Goal: Task Accomplishment & Management: Manage account settings

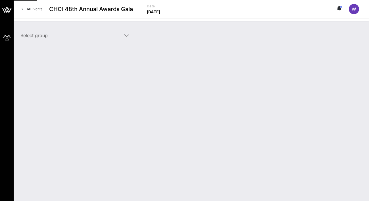
type input "Genentech (Genentech) [[PERSON_NAME], [EMAIL_ADDRESS][DOMAIN_NAME]]"
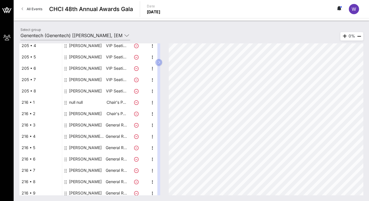
scroll to position [110, 0]
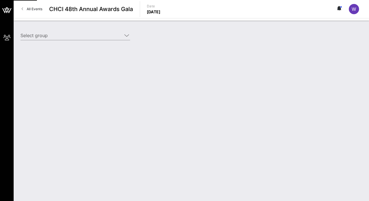
type input "Genentech (Genentech) [[PERSON_NAME], [EMAIL_ADDRESS][DOMAIN_NAME]]"
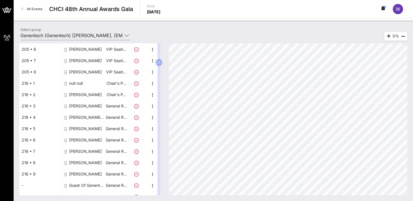
scroll to position [103, 0]
click at [159, 64] on icon "button" at bounding box center [159, 62] width 3 height 3
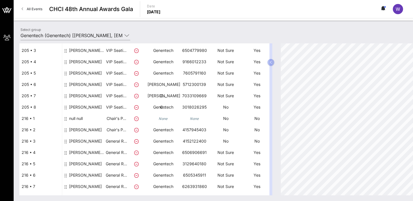
scroll to position [84, 0]
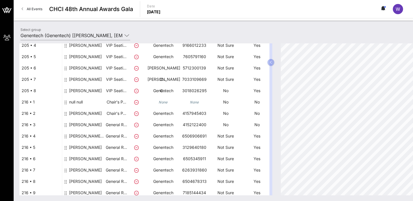
click at [94, 139] on div "[PERSON_NAME]-Drumrighth" at bounding box center [87, 139] width 36 height 16
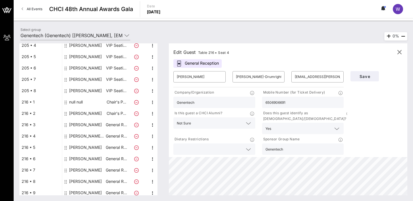
click at [205, 64] on div "General Reception" at bounding box center [197, 63] width 48 height 9
click at [314, 74] on input "mondragondrumright.laura@gene.com" at bounding box center [317, 76] width 45 height 9
click at [271, 79] on input "Mondragon-Drumrighth" at bounding box center [258, 76] width 45 height 9
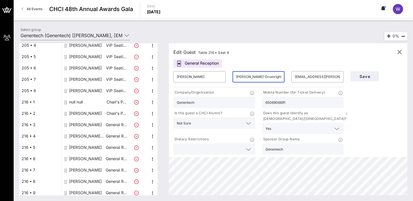
click at [271, 79] on input "Mondragon-Drumrighth" at bounding box center [258, 76] width 45 height 9
click at [312, 78] on input "mondragondrumright.laura@gene.com" at bounding box center [317, 76] width 45 height 9
type input ".laura@gene.com"
click at [264, 72] on div "Mondragon-Drumrighth" at bounding box center [258, 76] width 45 height 11
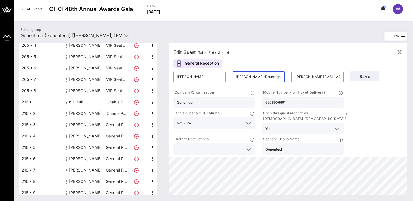
click at [264, 77] on input "Mondragon-Drumrighth" at bounding box center [258, 76] width 45 height 9
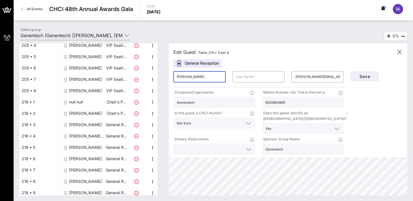
click at [220, 78] on input "Laura" at bounding box center [199, 76] width 45 height 9
click at [272, 102] on input "6506906691" at bounding box center [302, 102] width 75 height 7
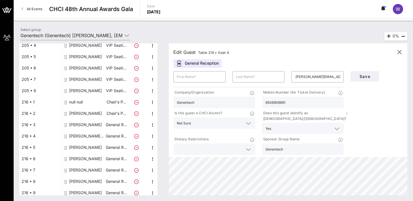
click at [272, 102] on input "6506906691" at bounding box center [302, 102] width 75 height 7
click at [367, 80] on button "Save" at bounding box center [364, 76] width 28 height 10
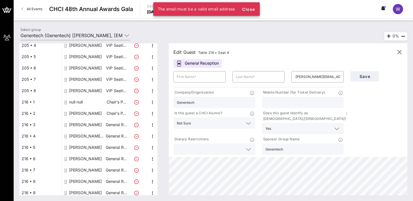
click at [241, 100] on input "Genentech" at bounding box center [214, 102] width 75 height 7
click at [242, 101] on input "Genentech" at bounding box center [214, 102] width 75 height 7
click at [240, 100] on input "Genentech" at bounding box center [214, 102] width 75 height 7
click at [239, 100] on input "Genentech" at bounding box center [214, 102] width 75 height 7
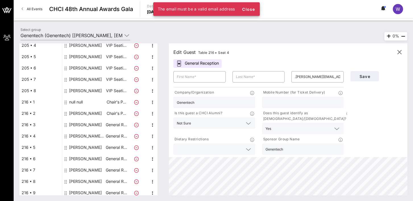
click at [239, 100] on input "Genentech" at bounding box center [214, 102] width 75 height 7
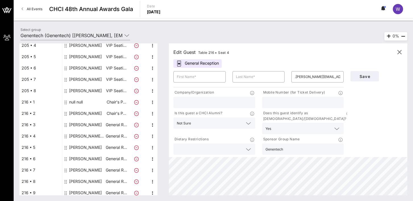
click at [267, 146] on input "Genentech" at bounding box center [302, 149] width 75 height 7
click at [270, 127] on div "Yes" at bounding box center [268, 129] width 6 height 4
click at [316, 126] on input "text" at bounding box center [298, 128] width 51 height 7
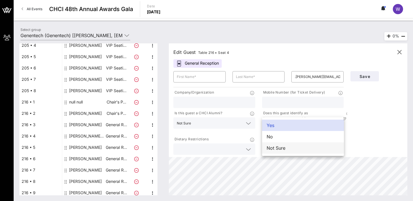
click at [286, 148] on div "Not Sure" at bounding box center [303, 148] width 82 height 11
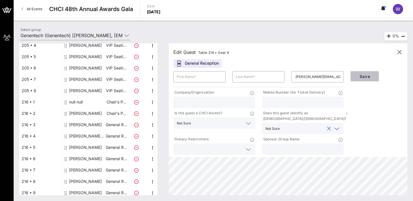
click at [369, 76] on span "Save" at bounding box center [364, 76] width 19 height 5
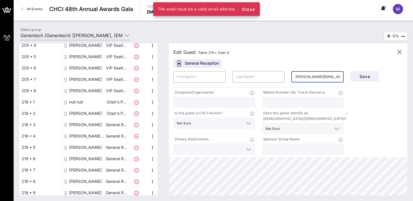
click at [305, 76] on input ".laura@gene.com" at bounding box center [317, 76] width 45 height 9
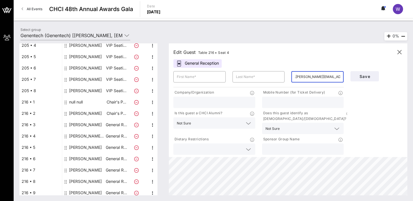
type input "e"
click at [314, 77] on input "employee2#gene.com" at bounding box center [317, 76] width 45 height 9
type input "employee2@gene.com"
click at [367, 76] on span "Save" at bounding box center [364, 76] width 19 height 5
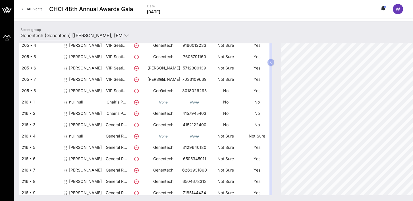
click at [92, 113] on div "[PERSON_NAME]" at bounding box center [85, 116] width 33 height 16
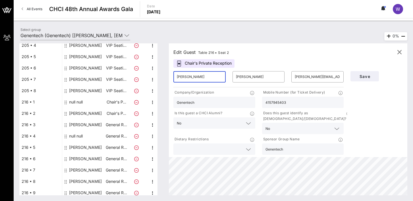
click at [191, 78] on input "Jayson" at bounding box center [199, 76] width 45 height 9
click at [242, 74] on input "Johnson" at bounding box center [258, 76] width 45 height 9
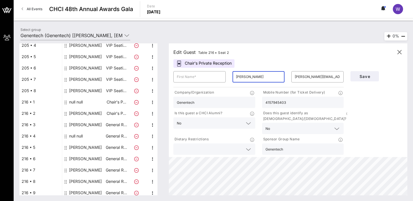
click at [242, 74] on input "Johnson" at bounding box center [258, 76] width 45 height 9
click at [298, 74] on input "johnson.jayson@gene.com" at bounding box center [317, 76] width 45 height 9
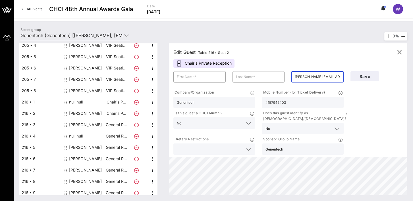
click at [298, 74] on input "johnson.jayson@gene.com" at bounding box center [317, 76] width 45 height 9
click at [279, 98] on div "4157945403" at bounding box center [302, 102] width 75 height 11
click at [277, 103] on input "4157945403" at bounding box center [302, 102] width 75 height 7
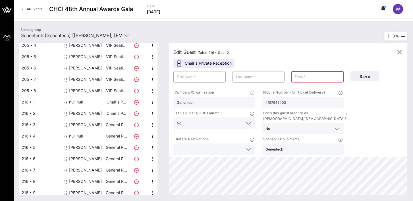
click at [277, 103] on input "4157945403" at bounding box center [302, 102] width 75 height 7
click at [213, 105] on input "Genentech" at bounding box center [214, 102] width 75 height 7
click at [211, 102] on input "Genentech" at bounding box center [214, 102] width 75 height 7
click at [277, 146] on input "Genentech" at bounding box center [302, 149] width 75 height 7
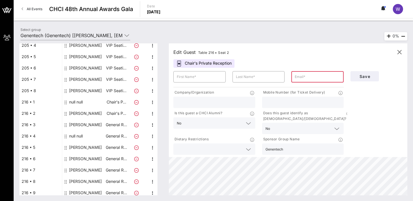
click at [277, 146] on input "Genentech" at bounding box center [302, 149] width 75 height 7
click at [301, 78] on input "text" at bounding box center [317, 76] width 45 height 9
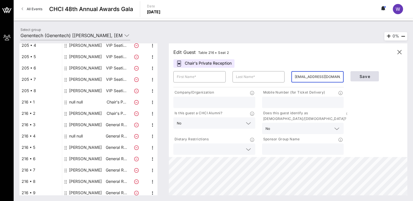
type input "employee3@gene.com"
click at [361, 76] on span "Save" at bounding box center [364, 76] width 19 height 5
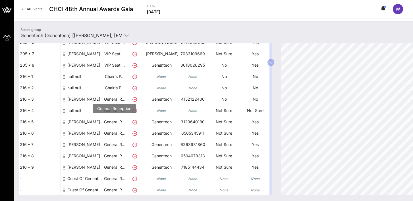
scroll to position [110, 0]
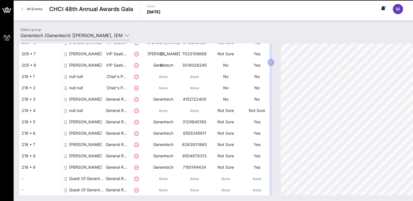
click at [78, 76] on div "null null" at bounding box center [76, 79] width 14 height 16
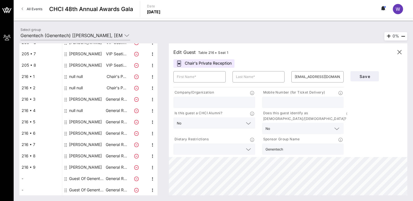
click at [75, 124] on div "[PERSON_NAME]" at bounding box center [85, 121] width 33 height 11
type input "Evelyn"
type input "Hernandez"
type input "hernandez.evelyn@gene.com"
type input "Genentech"
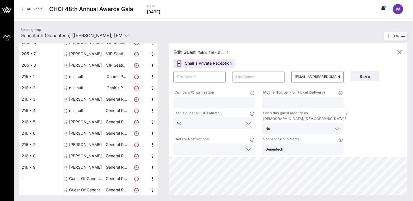
type input "3129640180"
click at [76, 123] on div "[PERSON_NAME]" at bounding box center [85, 121] width 33 height 11
click at [202, 80] on input "Evelyn" at bounding box center [199, 76] width 45 height 9
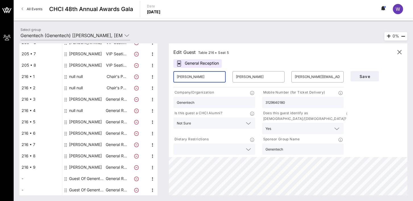
click at [202, 80] on input "Evelyn" at bounding box center [199, 76] width 45 height 9
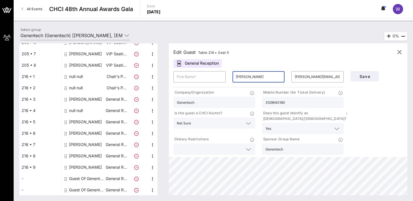
click at [254, 76] on input "Hernandez" at bounding box center [258, 76] width 45 height 9
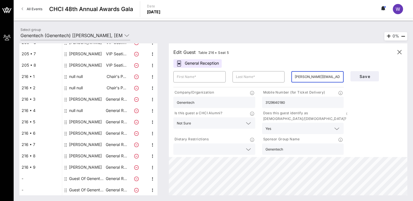
click at [301, 78] on input "hernandez.evelyn@gene.com" at bounding box center [317, 76] width 45 height 9
type input "employee4@geen.com"
click at [290, 102] on input "3129640180" at bounding box center [302, 102] width 75 height 7
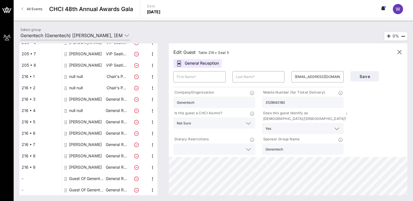
click at [290, 102] on input "3129640180" at bounding box center [302, 102] width 75 height 7
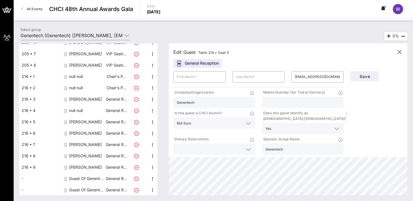
click at [212, 101] on input "Genentech" at bounding box center [214, 102] width 75 height 7
click at [211, 101] on input "Genentech" at bounding box center [214, 102] width 75 height 7
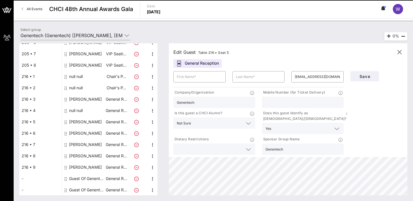
click at [211, 101] on input "Genentech" at bounding box center [214, 102] width 75 height 7
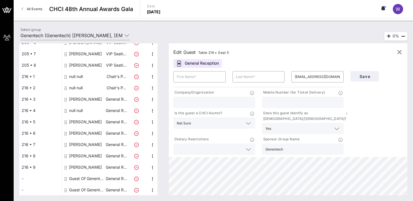
click at [272, 146] on input "Genentech" at bounding box center [302, 149] width 75 height 7
click at [366, 77] on span "Save" at bounding box center [364, 76] width 19 height 5
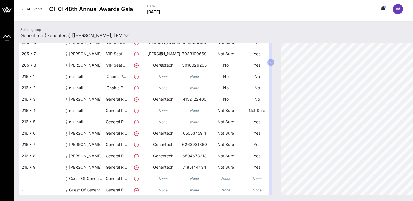
click at [75, 144] on div "[PERSON_NAME]" at bounding box center [85, 147] width 33 height 16
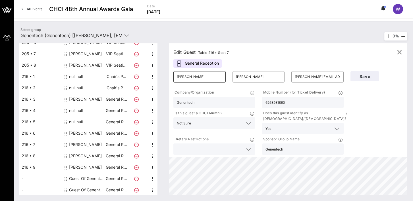
click at [215, 75] on input "Joaquin" at bounding box center [199, 76] width 45 height 9
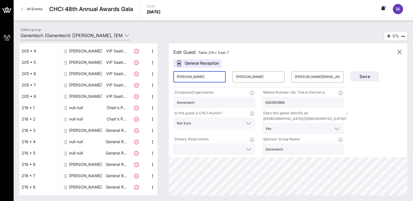
scroll to position [85, 0]
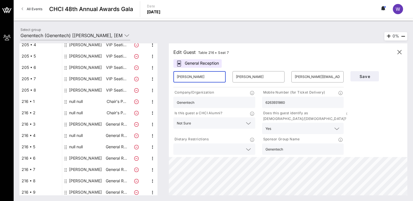
click at [190, 77] on input "Joaquin" at bounding box center [199, 76] width 45 height 9
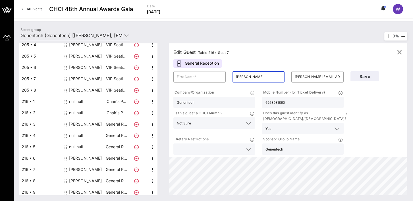
click at [239, 80] on input "Castaneda" at bounding box center [258, 76] width 45 height 9
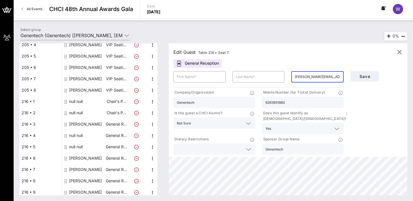
click at [321, 78] on input "castaneda.joaquin@gene.com" at bounding box center [317, 76] width 45 height 9
click at [288, 103] on input "6263931860" at bounding box center [302, 102] width 75 height 7
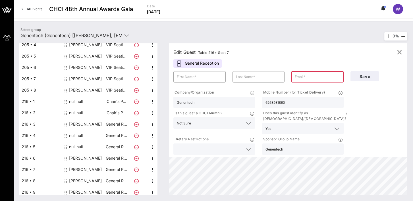
click at [288, 103] on input "6263931860" at bounding box center [302, 102] width 75 height 7
click at [226, 97] on div "Genentech" at bounding box center [214, 102] width 75 height 11
click at [201, 101] on input "Genentech" at bounding box center [214, 102] width 75 height 7
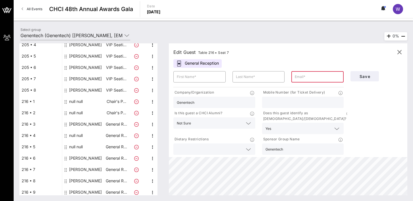
click at [201, 101] on input "Genentech" at bounding box center [214, 102] width 75 height 7
click at [273, 146] on input "Genentech" at bounding box center [302, 149] width 75 height 7
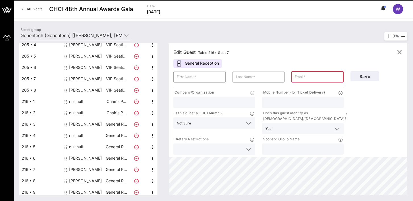
click at [326, 77] on input "text" at bounding box center [317, 76] width 45 height 9
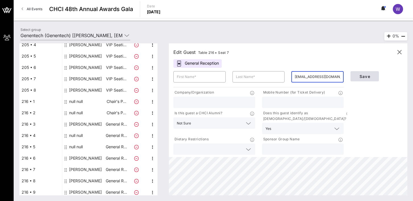
type input "employee4@gene.com"
click at [369, 81] on button "Save" at bounding box center [364, 76] width 28 height 10
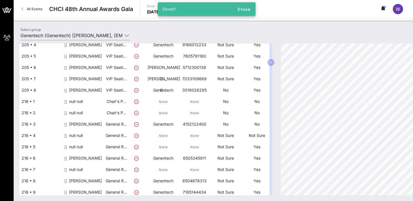
scroll to position [110, 0]
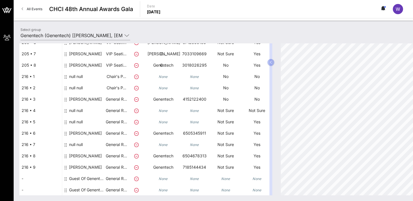
click at [94, 188] on div "Guest Of Genentech" at bounding box center [87, 190] width 36 height 11
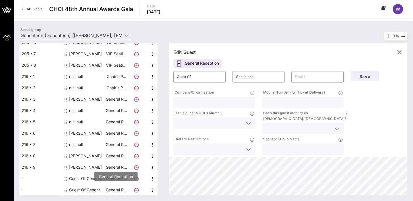
click at [119, 190] on p "General R…" at bounding box center [116, 190] width 23 height 11
click at [74, 145] on div "null null" at bounding box center [76, 144] width 14 height 11
type input "employee4@gene.com"
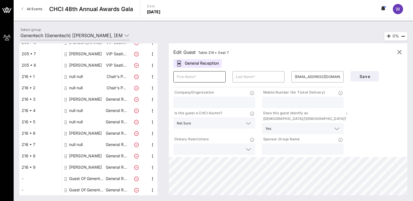
click at [213, 79] on input "text" at bounding box center [199, 76] width 45 height 9
type input "Kim"
type input "Nettles"
click at [271, 101] on input "text" at bounding box center [302, 102] width 75 height 7
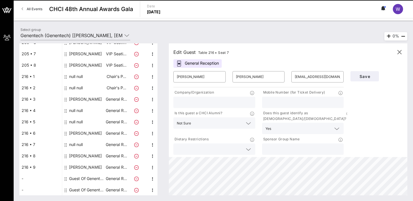
paste input "251-554-3001"
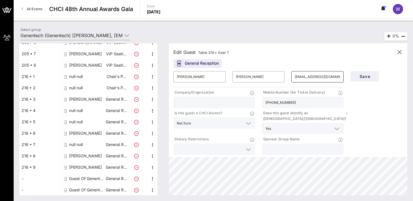
type input "251-554-3001"
click at [307, 80] on input "employee4@gene.com" at bounding box center [317, 76] width 45 height 9
click at [299, 78] on input "text" at bounding box center [317, 76] width 45 height 9
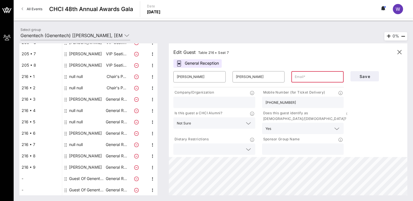
paste input "nettles.kimberly@gene.com"
type input "nettles.kimberly@gene.com"
click at [227, 107] on div at bounding box center [214, 102] width 75 height 11
type input "Genentech"
click at [284, 146] on input "text" at bounding box center [302, 149] width 75 height 7
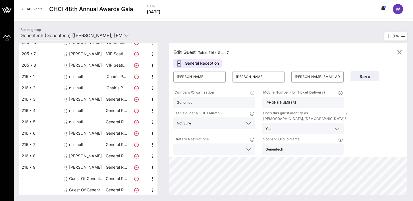
type input "Genentech"
click at [247, 146] on icon at bounding box center [248, 149] width 5 height 7
click at [242, 146] on input "text" at bounding box center [210, 149] width 66 height 7
click at [362, 77] on span "Save" at bounding box center [364, 76] width 19 height 5
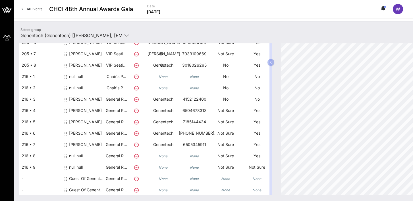
click at [80, 157] on div "null null" at bounding box center [76, 159] width 14 height 16
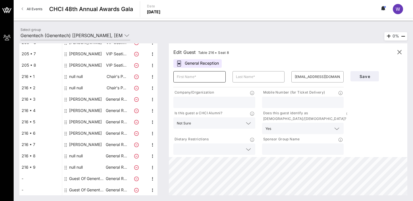
click at [199, 82] on div at bounding box center [199, 76] width 45 height 11
type input "Jayson"
type input "Johnson"
click at [196, 98] on div at bounding box center [214, 102] width 75 height 11
click at [307, 79] on input "employee4@geen.com" at bounding box center [317, 76] width 45 height 9
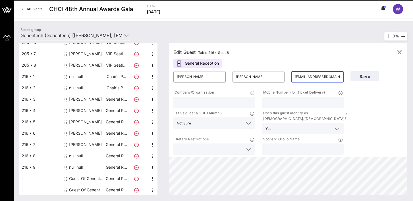
click at [307, 79] on input "employee4@geen.com" at bounding box center [317, 76] width 45 height 9
paste input "johnson.jayson@gene"
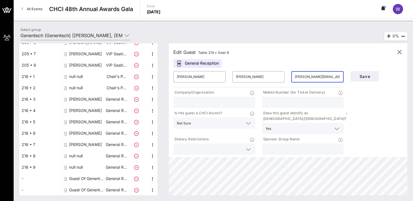
type input "johnson.jayson@gene.com"
click at [288, 103] on input "text" at bounding box center [302, 102] width 75 height 7
paste input "4157945403"
type input "4157945403"
click at [217, 102] on input "text" at bounding box center [214, 102] width 75 height 7
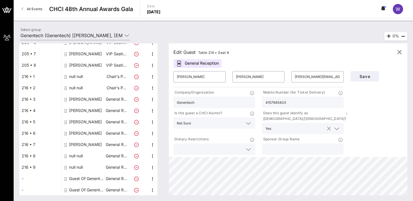
type input "Genentech"
click at [303, 125] on input "text" at bounding box center [298, 128] width 51 height 7
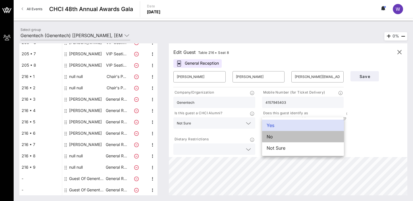
click at [288, 138] on div "No" at bounding box center [303, 136] width 82 height 11
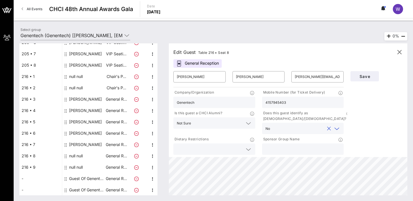
click at [291, 146] on input "text" at bounding box center [302, 149] width 75 height 7
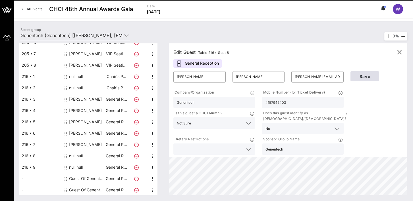
type input "Genentech"
click at [364, 72] on button "Save" at bounding box center [364, 76] width 28 height 10
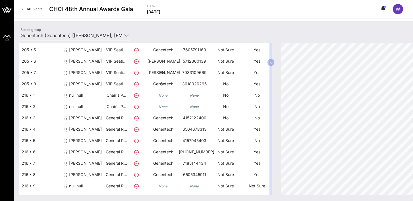
scroll to position [89, 0]
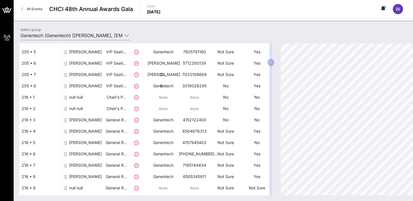
click at [76, 97] on div "null null" at bounding box center [76, 100] width 14 height 16
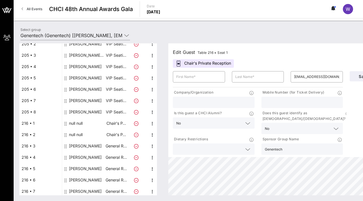
scroll to position [63, 0]
click at [313, 38] on div "Select group Genentech (Genentech) [Whitney Ellis, ellisw3@gene.com]" at bounding box center [188, 36] width 343 height 20
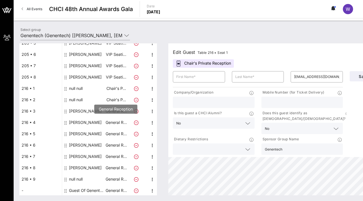
scroll to position [110, 0]
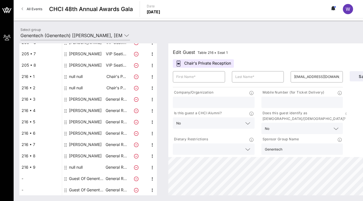
click at [78, 75] on div "null null" at bounding box center [76, 76] width 14 height 11
click at [78, 76] on div "null null" at bounding box center [76, 76] width 14 height 11
click at [193, 76] on input "text" at bounding box center [198, 76] width 45 height 9
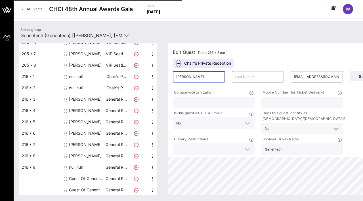
type input "Evelyn"
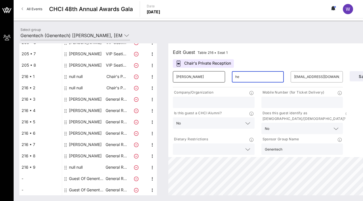
type input "h"
type input "Hernandez"
click at [288, 99] on input "text" at bounding box center [302, 102] width 75 height 7
paste input "hernandez.evelyn@gene.com"
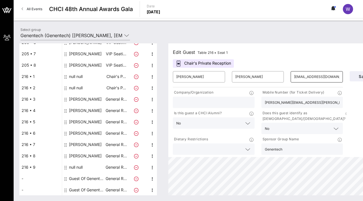
type input "hernandez.evelyn@gene.com"
click at [313, 74] on input "employee@gene.com" at bounding box center [316, 76] width 45 height 9
paste input "hernandez.evelyn"
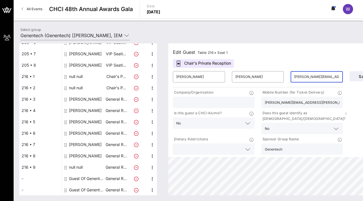
scroll to position [0, 3]
type input "hernandez.evelyn@gene.com"
drag, startPoint x: 316, startPoint y: 99, endPoint x: 261, endPoint y: 95, distance: 55.3
click at [261, 96] on div "Mobile Number (for Ticket Delivery) hernandez.evelyn@gene.com" at bounding box center [302, 99] width 89 height 21
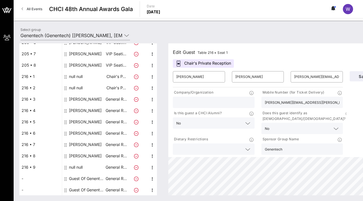
click at [271, 101] on input "hernandez.evelyn@gene.com" at bounding box center [302, 102] width 75 height 7
type input "6302908218"
click at [246, 122] on icon at bounding box center [247, 123] width 5 height 7
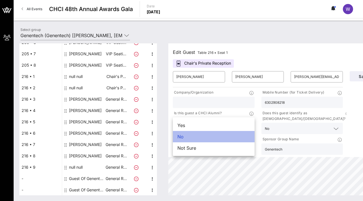
click at [224, 135] on div "No" at bounding box center [214, 136] width 82 height 11
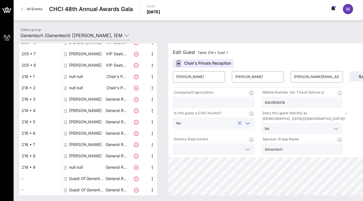
click at [235, 124] on input "text" at bounding box center [209, 123] width 52 height 7
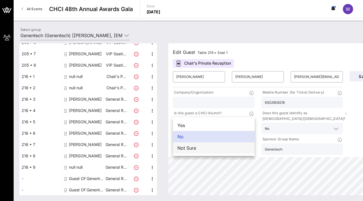
click at [225, 146] on div "Not Sure" at bounding box center [214, 148] width 82 height 11
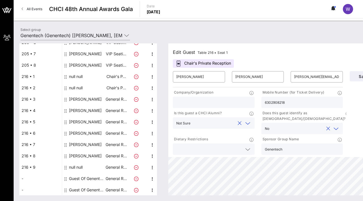
click at [288, 125] on input "text" at bounding box center [298, 128] width 52 height 7
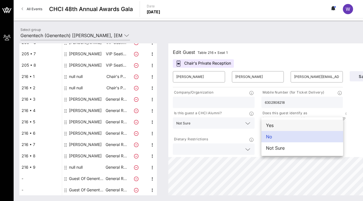
click at [271, 125] on div "Yes" at bounding box center [303, 125] width 82 height 11
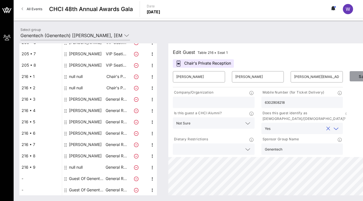
click at [357, 77] on span "Save" at bounding box center [364, 76] width 19 height 5
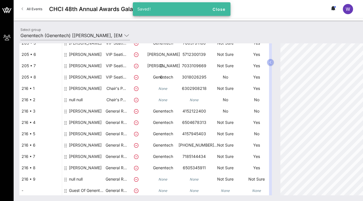
scroll to position [97, 0]
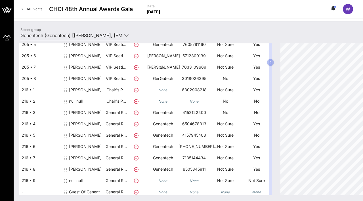
click at [76, 100] on div "null null" at bounding box center [76, 104] width 14 height 16
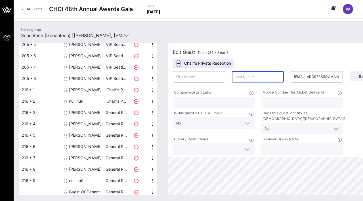
click at [261, 80] on input "text" at bounding box center [258, 76] width 45 height 9
paste input "Mondragon-Drumright"
type input "Mondragon-Drumright"
click at [214, 76] on input "text" at bounding box center [198, 76] width 45 height 9
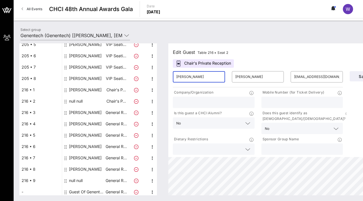
type input "Laura"
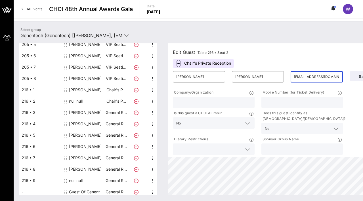
click at [304, 75] on input "employee3@gene.com" at bounding box center [316, 76] width 45 height 9
paste input "6506906691"
type input "6506906691@gene.com"
click at [310, 78] on input "6506906691@gene.com" at bounding box center [316, 76] width 45 height 9
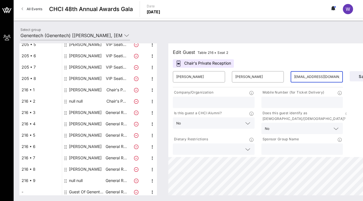
click at [310, 78] on input "6506906691@gene.com" at bounding box center [316, 76] width 45 height 9
click at [303, 101] on input "text" at bounding box center [302, 102] width 75 height 7
paste input "6506906691"
type input "6506906691"
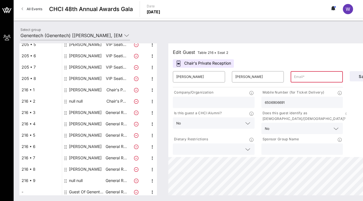
click at [318, 78] on input "text" at bounding box center [316, 76] width 45 height 9
paste input "mondragondrumright.laura@gene.com"
type input "mondragondrumright.laura@gene.com"
click at [245, 102] on input "text" at bounding box center [213, 102] width 75 height 7
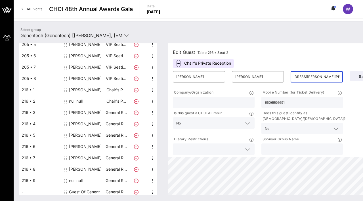
scroll to position [0, 0]
type input "Genentech"
click at [232, 121] on input "text" at bounding box center [209, 123] width 52 height 7
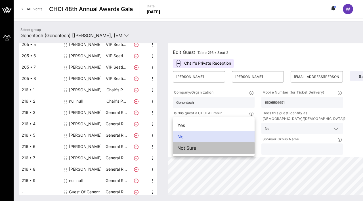
click at [224, 146] on div "Not Sure" at bounding box center [214, 148] width 82 height 11
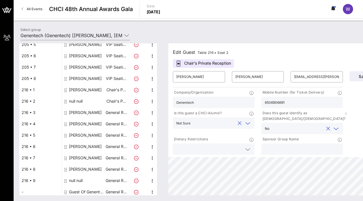
click at [284, 125] on input "text" at bounding box center [298, 128] width 52 height 7
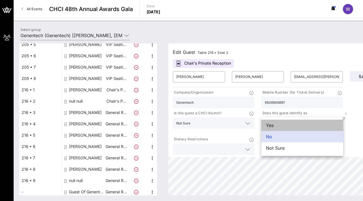
click at [274, 125] on div "Yes" at bounding box center [303, 125] width 82 height 11
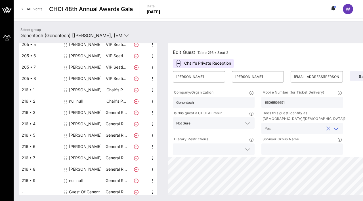
click at [278, 146] on input "text" at bounding box center [302, 149] width 75 height 7
type input "Genentech"
click at [360, 73] on button "Save" at bounding box center [364, 76] width 28 height 10
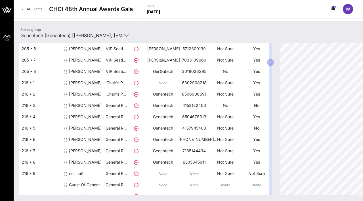
scroll to position [110, 0]
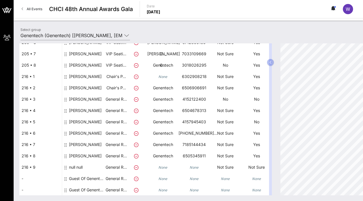
click at [76, 167] on div "null null" at bounding box center [76, 170] width 14 height 16
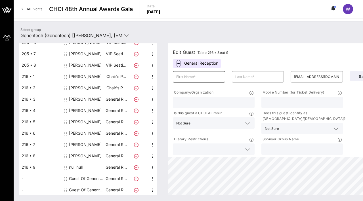
click at [203, 79] on input "text" at bounding box center [198, 76] width 45 height 9
type input "Joaquin"
paste input "Castaneda"
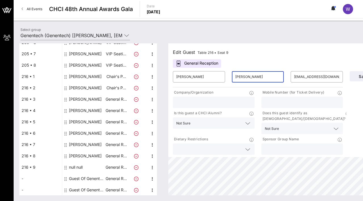
type input "Castaneda"
click at [300, 76] on input "employee2@gene.com" at bounding box center [316, 76] width 45 height 9
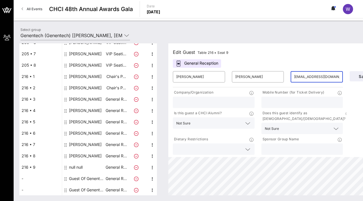
click at [300, 76] on input "employee2@gene.com" at bounding box center [316, 76] width 45 height 9
paste input "castaneda.joaquin"
type input "castaneda.joaquin@gene.com"
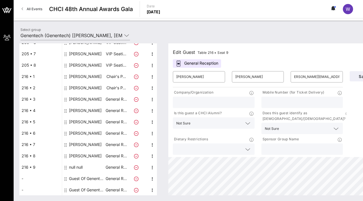
scroll to position [0, 0]
click at [274, 101] on input "text" at bounding box center [302, 102] width 75 height 7
paste input "6263931860"
type input "6263931860"
click at [222, 106] on input "text" at bounding box center [213, 102] width 75 height 7
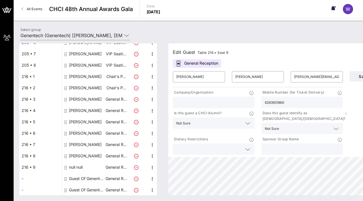
type input "Genentech"
click at [220, 121] on input "text" at bounding box center [214, 123] width 43 height 7
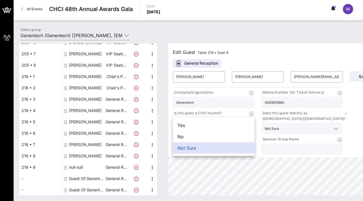
click at [286, 129] on div "Does this guest identify as Latino/Hispanic? Not Sure" at bounding box center [302, 122] width 89 height 26
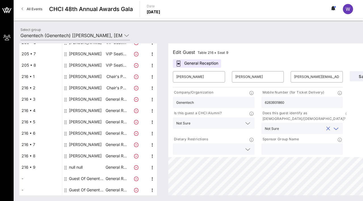
click at [286, 125] on input "text" at bounding box center [303, 128] width 43 height 7
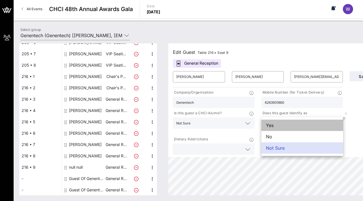
click at [280, 126] on div "Yes" at bounding box center [303, 125] width 82 height 11
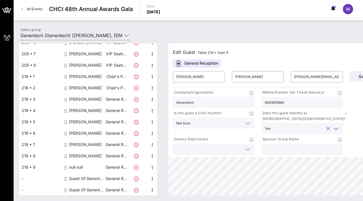
click at [280, 146] on input "text" at bounding box center [302, 149] width 75 height 7
type input "Genentech"
click at [355, 78] on span "Save" at bounding box center [364, 76] width 19 height 5
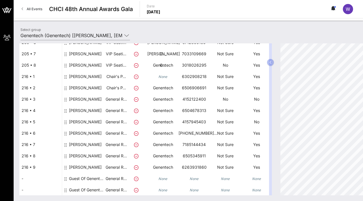
click at [79, 131] on div "Kim Nettles" at bounding box center [85, 136] width 33 height 16
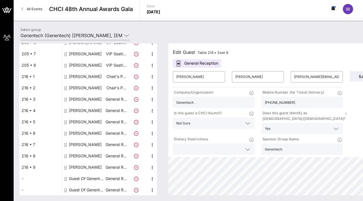
click at [272, 103] on input "251-554-3001" at bounding box center [302, 102] width 75 height 7
click at [278, 105] on input "251554-3001" at bounding box center [302, 102] width 75 height 7
type input "2515543001"
click at [358, 76] on span "Save" at bounding box center [364, 76] width 19 height 5
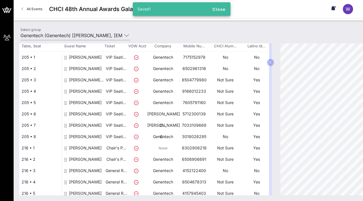
scroll to position [47, 0]
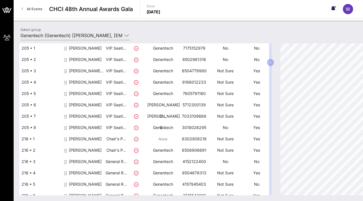
click at [88, 136] on div "[PERSON_NAME]" at bounding box center [85, 142] width 33 height 16
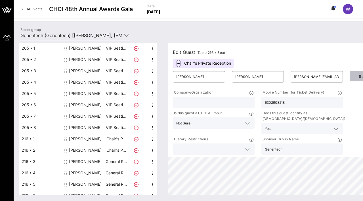
click at [354, 76] on button "Save" at bounding box center [364, 76] width 28 height 10
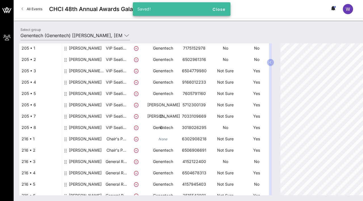
click at [82, 138] on div "[PERSON_NAME]" at bounding box center [85, 142] width 33 height 16
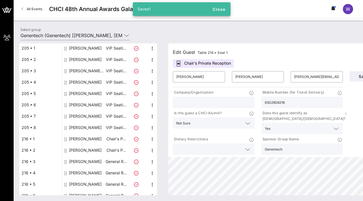
click at [214, 102] on input "text" at bounding box center [213, 102] width 75 height 7
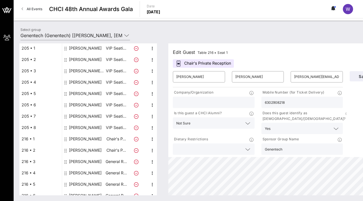
type input "Genentech"
click at [359, 76] on span "Save" at bounding box center [364, 76] width 19 height 5
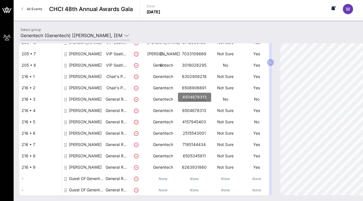
scroll to position [0, 0]
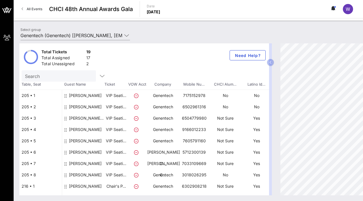
drag, startPoint x: 92, startPoint y: 94, endPoint x: 251, endPoint y: 0, distance: 184.7
click at [80, 95] on div "[PERSON_NAME]" at bounding box center [85, 98] width 33 height 16
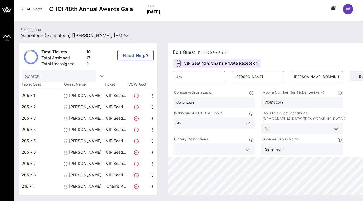
drag, startPoint x: 286, startPoint y: 104, endPoint x: 261, endPoint y: 103, distance: 24.5
click at [261, 104] on div "Mobile Number (for Ticket Delivery) 7175152978" at bounding box center [302, 99] width 89 height 21
click at [356, 78] on span "Save" at bounding box center [364, 76] width 19 height 5
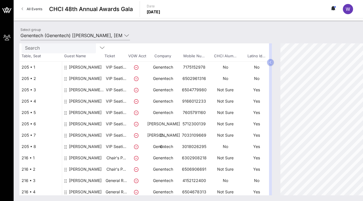
scroll to position [29, 0]
click at [71, 78] on div "[PERSON_NAME]" at bounding box center [85, 80] width 33 height 16
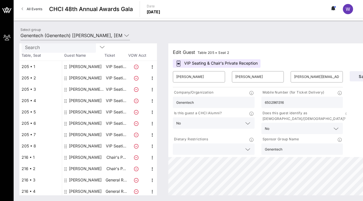
drag, startPoint x: 288, startPoint y: 103, endPoint x: 255, endPoint y: 101, distance: 32.1
click at [255, 101] on div "Company/Organization Genentech Mobile Number (for Ticket Delivery) 6502961316 I…" at bounding box center [258, 123] width 177 height 68
click at [277, 103] on input "6502961316" at bounding box center [302, 102] width 75 height 7
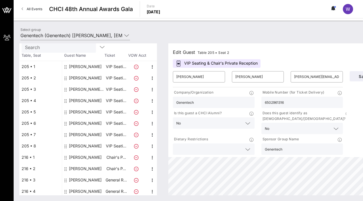
paste input "-296-"
type input "650-296-1316"
click at [361, 79] on button "Save" at bounding box center [364, 76] width 28 height 10
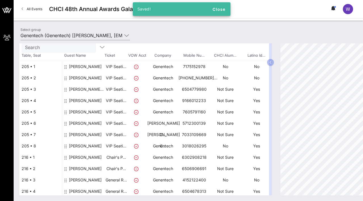
click at [77, 89] on div "[PERSON_NAME] [PERSON_NAME]" at bounding box center [87, 92] width 36 height 16
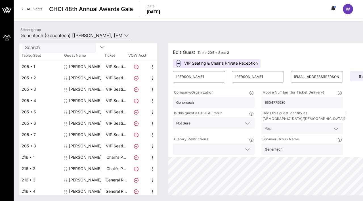
drag, startPoint x: 286, startPoint y: 105, endPoint x: 249, endPoint y: 103, distance: 37.2
click at [249, 103] on div "Company/Organization Genentech Mobile Number (for Ticket Delivery) 6504779980 I…" at bounding box center [258, 123] width 177 height 68
drag, startPoint x: 288, startPoint y: 102, endPoint x: 264, endPoint y: 101, distance: 23.6
click at [264, 102] on div "6504779980" at bounding box center [303, 102] width 82 height 11
paste input "-477-"
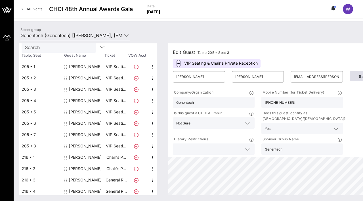
type input "650-477-9980"
click at [359, 77] on span "Save" at bounding box center [364, 76] width 19 height 5
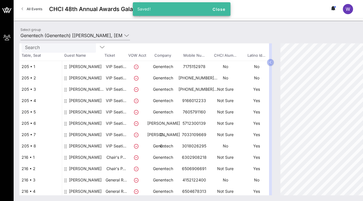
click at [79, 103] on div "[PERSON_NAME]" at bounding box center [85, 103] width 33 height 16
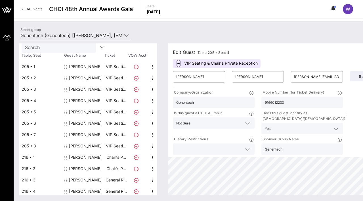
drag, startPoint x: 286, startPoint y: 100, endPoint x: 265, endPoint y: 99, distance: 21.3
click at [265, 99] on input "9166012233" at bounding box center [302, 102] width 75 height 7
drag, startPoint x: 288, startPoint y: 102, endPoint x: 256, endPoint y: 101, distance: 31.9
click at [256, 101] on div "Company/Organization Genentech Mobile Number (for Ticket Delivery) 9166012233 I…" at bounding box center [258, 123] width 177 height 68
paste input "-601-"
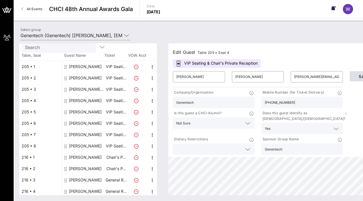
type input "916-601-2233"
click at [360, 79] on span "Save" at bounding box center [364, 76] width 19 height 5
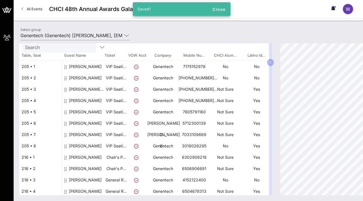
click at [82, 112] on div "[PERSON_NAME]" at bounding box center [85, 115] width 33 height 16
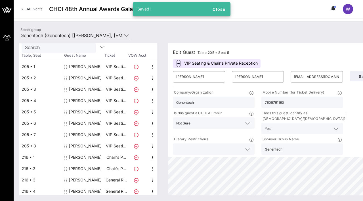
drag, startPoint x: 286, startPoint y: 103, endPoint x: 261, endPoint y: 104, distance: 25.0
click at [261, 104] on div "Mobile Number (for Ticket Delivery) 7605791160" at bounding box center [302, 99] width 89 height 21
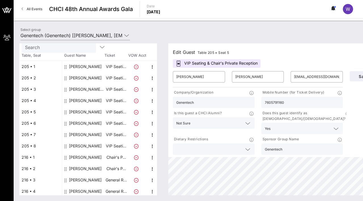
paste input "-579-"
type input "760-579-1160"
click at [357, 77] on span "Save" at bounding box center [364, 76] width 19 height 5
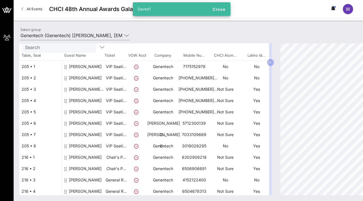
click at [87, 124] on div "[PERSON_NAME]" at bounding box center [85, 131] width 33 height 27
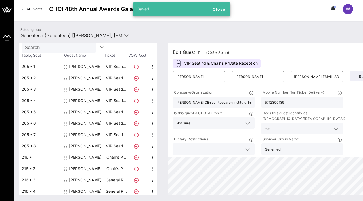
drag, startPoint x: 287, startPoint y: 103, endPoint x: 259, endPoint y: 101, distance: 28.5
click at [259, 101] on div "Mobile Number (for Ticket Delivery) 5712300139" at bounding box center [302, 99] width 89 height 21
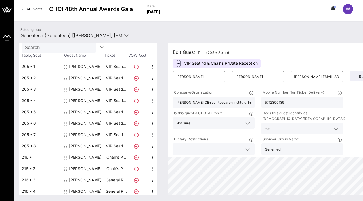
paste input "-230-"
type input "571-230-0139"
click at [356, 78] on span "Save" at bounding box center [364, 76] width 19 height 5
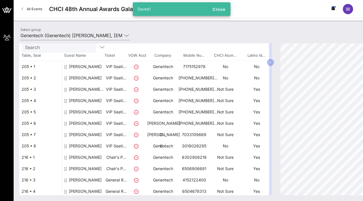
click at [84, 135] on div "[PERSON_NAME]" at bounding box center [85, 142] width 33 height 27
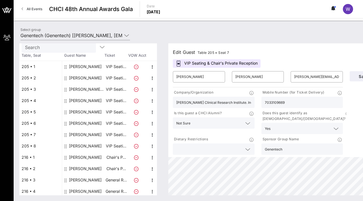
drag, startPoint x: 282, startPoint y: 104, endPoint x: 261, endPoint y: 102, distance: 20.8
click at [261, 102] on div "Mobile Number (for Ticket Delivery) 7033109669" at bounding box center [302, 99] width 89 height 21
paste input "-310-"
type input "703-310-9669"
click at [355, 76] on span "Save" at bounding box center [364, 76] width 19 height 5
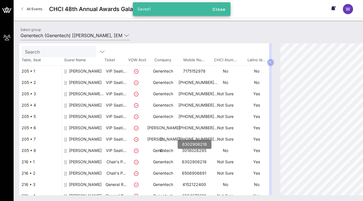
scroll to position [24, 0]
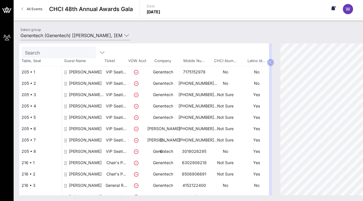
click at [86, 150] on div "[PERSON_NAME]" at bounding box center [85, 154] width 33 height 16
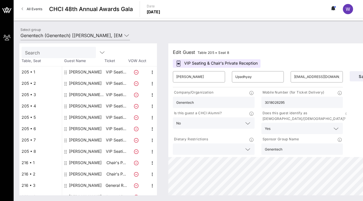
drag, startPoint x: 286, startPoint y: 103, endPoint x: 255, endPoint y: 100, distance: 31.1
click at [255, 100] on div "Company/Organization Genentech Mobile Number (for Ticket Delivery) 3018026295 I…" at bounding box center [258, 123] width 177 height 68
paste input "-802-"
type input "301-802-6295"
click at [358, 77] on span "Save" at bounding box center [364, 76] width 19 height 5
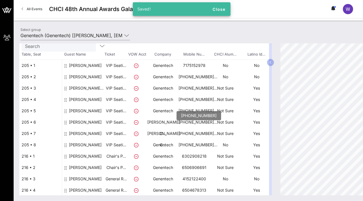
scroll to position [31, 0]
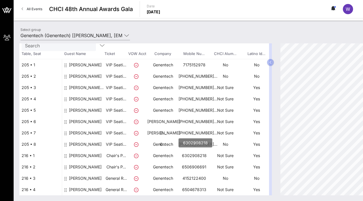
click at [192, 157] on p "6302908218" at bounding box center [194, 155] width 31 height 11
click at [81, 158] on div "[PERSON_NAME]" at bounding box center [85, 158] width 33 height 16
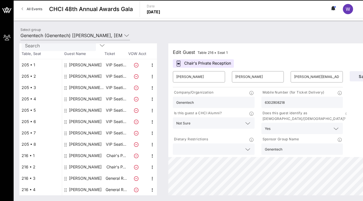
drag, startPoint x: 291, startPoint y: 101, endPoint x: 257, endPoint y: 100, distance: 33.8
click at [257, 100] on div "Company/Organization Genentech Mobile Number (for Ticket Delivery) 6302908218 I…" at bounding box center [258, 123] width 177 height 68
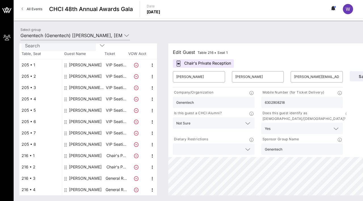
paste input "-290-"
type input "630-290-8218"
click at [357, 76] on span "Save" at bounding box center [364, 76] width 19 height 5
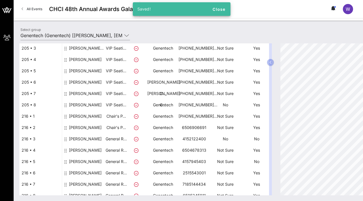
scroll to position [71, 0]
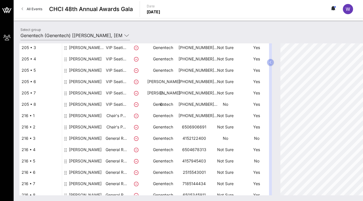
click at [84, 126] on div "Laura Mondragon-Drumright" at bounding box center [85, 130] width 33 height 16
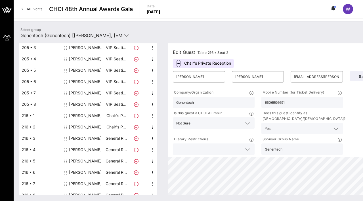
drag, startPoint x: 286, startPoint y: 102, endPoint x: 247, endPoint y: 101, distance: 38.9
click at [247, 101] on div "Company/Organization Genentech Mobile Number (for Ticket Delivery) 6506906691 I…" at bounding box center [258, 123] width 177 height 68
paste input "-690-"
type input "650-690-6691"
click at [359, 75] on span "Save" at bounding box center [364, 76] width 19 height 5
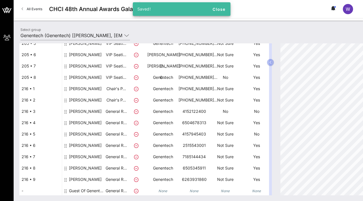
scroll to position [100, 0]
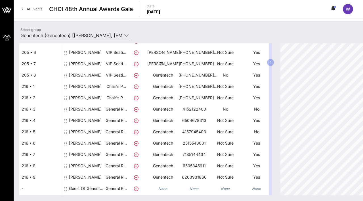
click at [76, 123] on div "[PERSON_NAME]" at bounding box center [85, 123] width 33 height 16
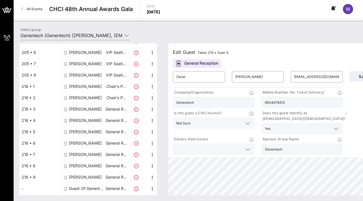
drag, startPoint x: 299, startPoint y: 104, endPoint x: 261, endPoint y: 102, distance: 38.1
click at [262, 102] on div "6504678313" at bounding box center [303, 102] width 82 height 11
paste input "-467-"
type input "650-467-8313"
click at [357, 76] on span "Save" at bounding box center [364, 76] width 19 height 5
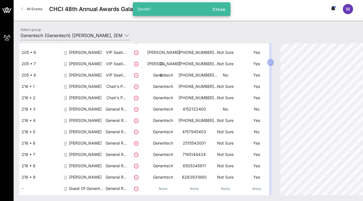
click at [78, 133] on div "[PERSON_NAME]" at bounding box center [85, 134] width 33 height 16
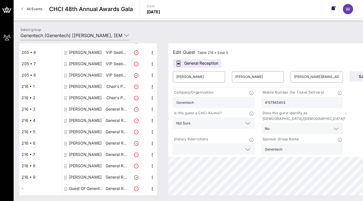
drag, startPoint x: 286, startPoint y: 103, endPoint x: 257, endPoint y: 102, distance: 29.3
click at [257, 102] on div "Company/Organization Genentech Mobile Number (for Ticket Delivery) 4157945403 I…" at bounding box center [258, 123] width 177 height 68
paste input "-794-"
type input "415-794-5403"
click at [357, 74] on span "Save" at bounding box center [364, 76] width 19 height 5
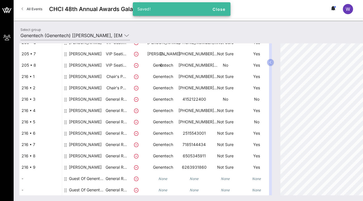
scroll to position [110, 0]
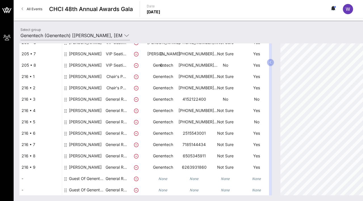
click at [78, 133] on div "Kim Nettles" at bounding box center [85, 136] width 33 height 16
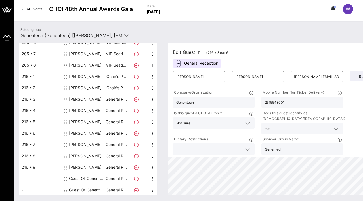
drag, startPoint x: 297, startPoint y: 103, endPoint x: 254, endPoint y: 101, distance: 43.5
click at [254, 101] on div "Company/Organization Genentech Mobile Number (for Ticket Delivery) 2515543001 I…" at bounding box center [258, 123] width 177 height 68
paste input "-554-"
type input "251-554-3001"
click at [357, 76] on span "Save" at bounding box center [364, 76] width 19 height 5
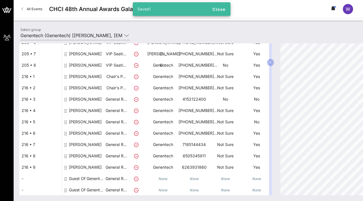
click at [84, 145] on div "[PERSON_NAME]" at bounding box center [85, 147] width 33 height 16
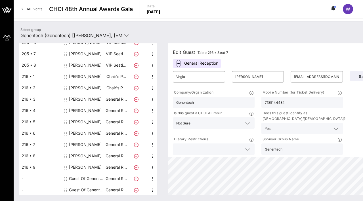
drag, startPoint x: 294, startPoint y: 105, endPoint x: 252, endPoint y: 104, distance: 42.4
click at [252, 104] on div "Company/Organization Genentech Mobile Number (for Ticket Delivery) 7185144434 I…" at bounding box center [258, 123] width 177 height 68
paste input "-514-"
type input "718-514-4434"
click at [355, 76] on span "Save" at bounding box center [364, 76] width 19 height 5
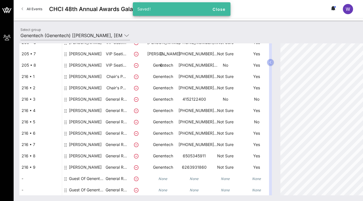
click at [81, 157] on div "[PERSON_NAME]" at bounding box center [85, 159] width 33 height 16
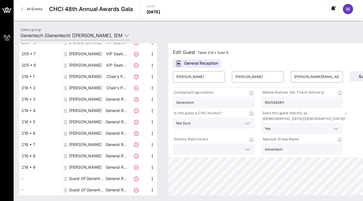
drag, startPoint x: 287, startPoint y: 100, endPoint x: 256, endPoint y: 99, distance: 31.3
click at [256, 99] on div "Company/Organization Genentech Mobile Number (for Ticket Delivery) 6505345911 I…" at bounding box center [258, 123] width 177 height 68
paste input "-534-"
type input "650-534-5911"
click at [355, 75] on span "Save" at bounding box center [364, 76] width 19 height 5
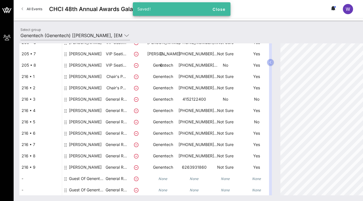
click at [80, 167] on div "[PERSON_NAME]" at bounding box center [85, 170] width 33 height 16
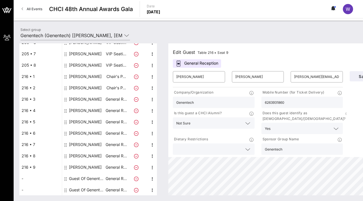
drag, startPoint x: 290, startPoint y: 102, endPoint x: 265, endPoint y: 101, distance: 25.0
click at [266, 101] on input "6263931860" at bounding box center [302, 102] width 75 height 7
paste input "-393-"
type input "626-393-1860"
click at [359, 76] on span "Save" at bounding box center [364, 76] width 19 height 5
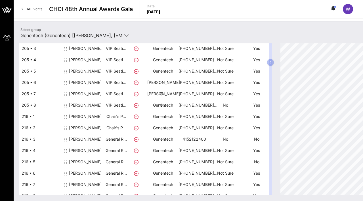
scroll to position [88, 0]
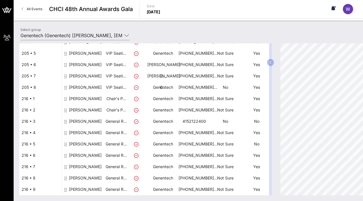
click at [82, 121] on div "[PERSON_NAME]" at bounding box center [85, 124] width 33 height 16
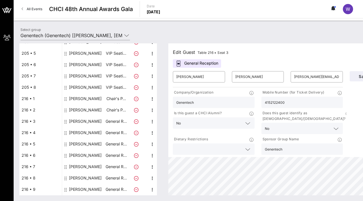
click at [271, 104] on input "4152122400" at bounding box center [302, 102] width 75 height 7
click at [277, 102] on input "415-2122400" at bounding box center [302, 102] width 75 height 7
type input "415-212-2400"
click at [353, 74] on button "Save" at bounding box center [364, 76] width 28 height 10
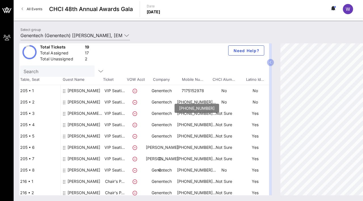
scroll to position [0, 1]
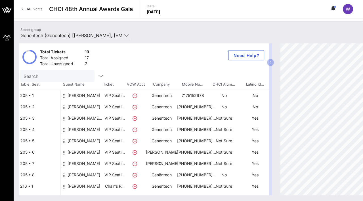
click at [75, 93] on div "[PERSON_NAME]" at bounding box center [84, 98] width 33 height 16
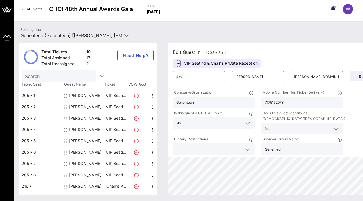
scroll to position [0, 0]
click at [270, 103] on input "7175152978" at bounding box center [302, 102] width 75 height 7
click at [276, 104] on input "717-5152978" at bounding box center [302, 102] width 75 height 7
type input "717-515-2978"
click at [358, 76] on span "Save" at bounding box center [364, 76] width 19 height 5
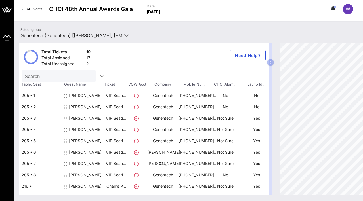
click at [97, 99] on div "[PERSON_NAME]" at bounding box center [83, 98] width 43 height 16
click at [88, 96] on div "[PERSON_NAME]" at bounding box center [85, 98] width 33 height 16
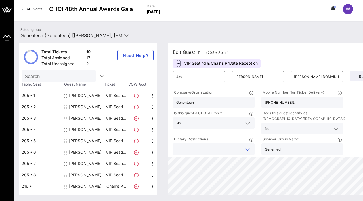
click at [218, 146] on input "text" at bounding box center [209, 149] width 66 height 7
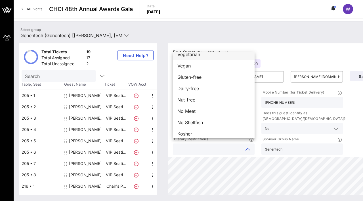
scroll to position [3, 0]
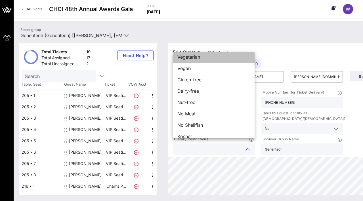
drag, startPoint x: 205, startPoint y: 57, endPoint x: 182, endPoint y: 55, distance: 22.6
click at [182, 56] on div "Vegetarian" at bounding box center [214, 56] width 82 height 11
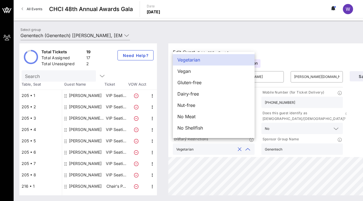
scroll to position [0, 0]
click at [238, 146] on div at bounding box center [240, 149] width 7 height 7
click at [225, 147] on input "text" at bounding box center [215, 149] width 39 height 7
click at [285, 50] on div "Edit Guest Table 205 • Seat 1" at bounding box center [287, 52] width 229 height 9
